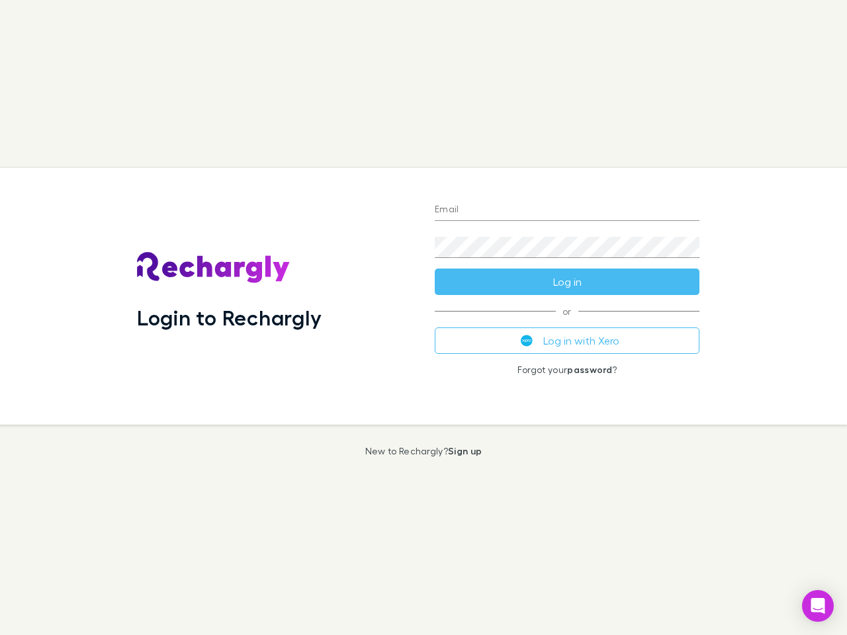
click at [423, 317] on div "Login to Rechargly" at bounding box center [275, 296] width 298 height 257
click at [567, 210] on input "Email" at bounding box center [567, 210] width 265 height 21
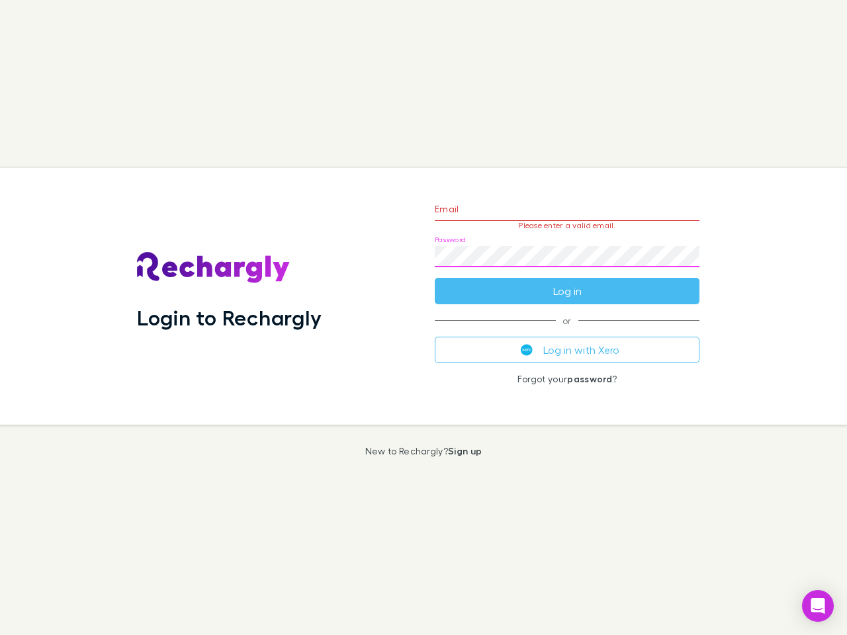
click at [567, 282] on form "Email Please enter a valid email. Password Log in" at bounding box center [567, 246] width 265 height 115
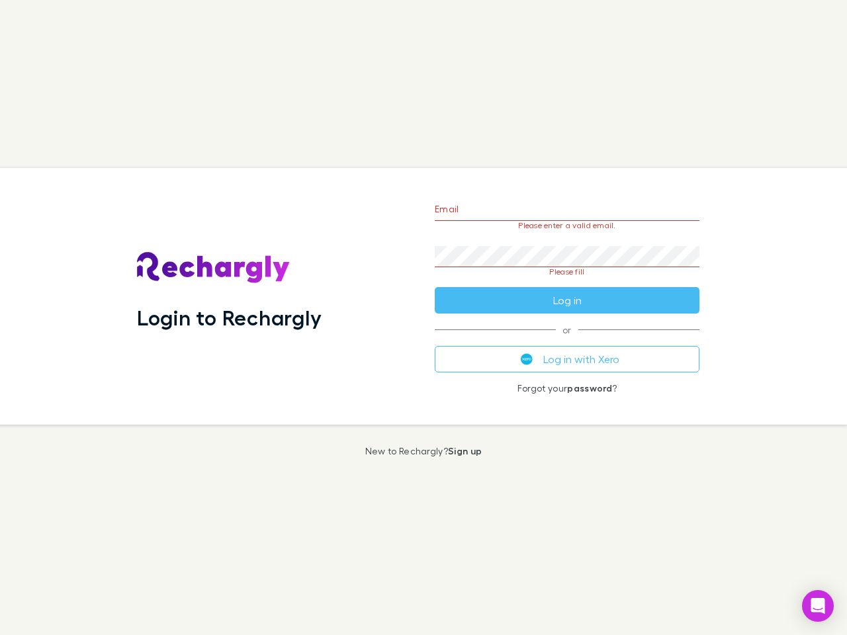
click at [567, 341] on div "Email Please enter a valid email. Password Please fill Log in or Log in with Xe…" at bounding box center [567, 296] width 286 height 257
click at [818, 606] on icon "Open Intercom Messenger" at bounding box center [818, 606] width 14 height 16
